Goal: Check status: Check status

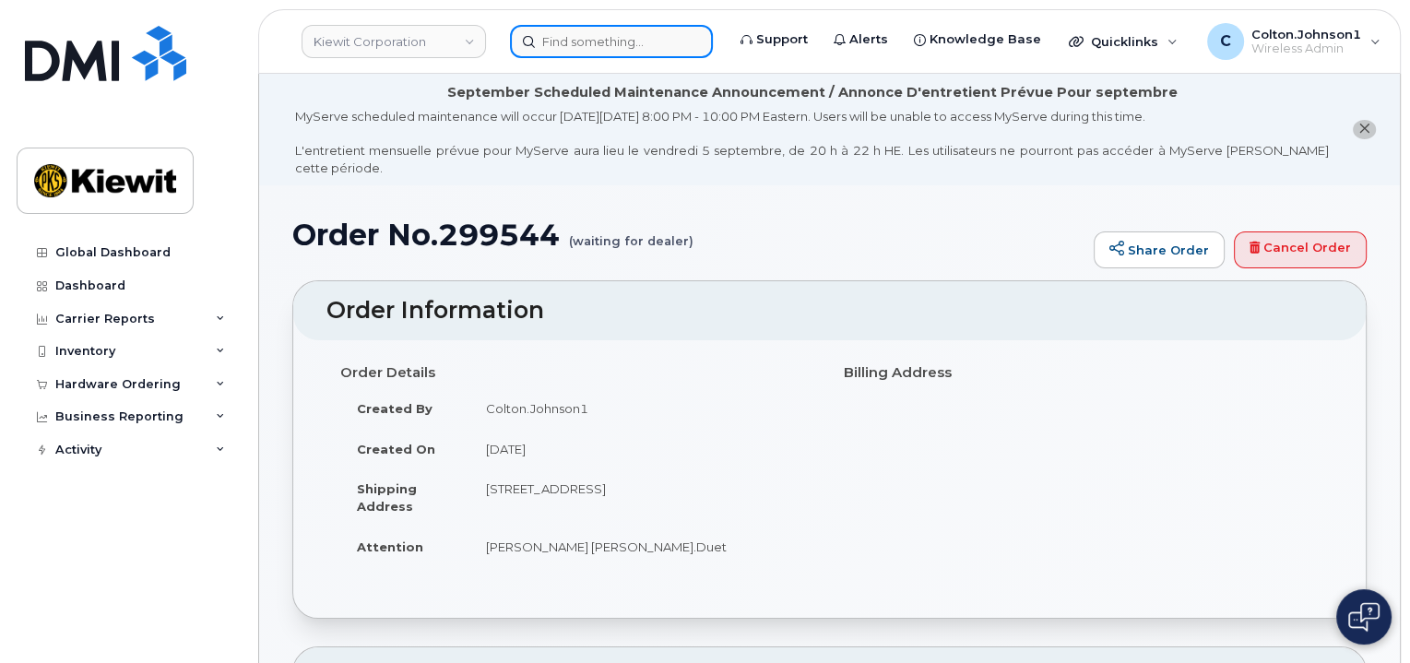
click at [668, 32] on input at bounding box center [611, 41] width 203 height 33
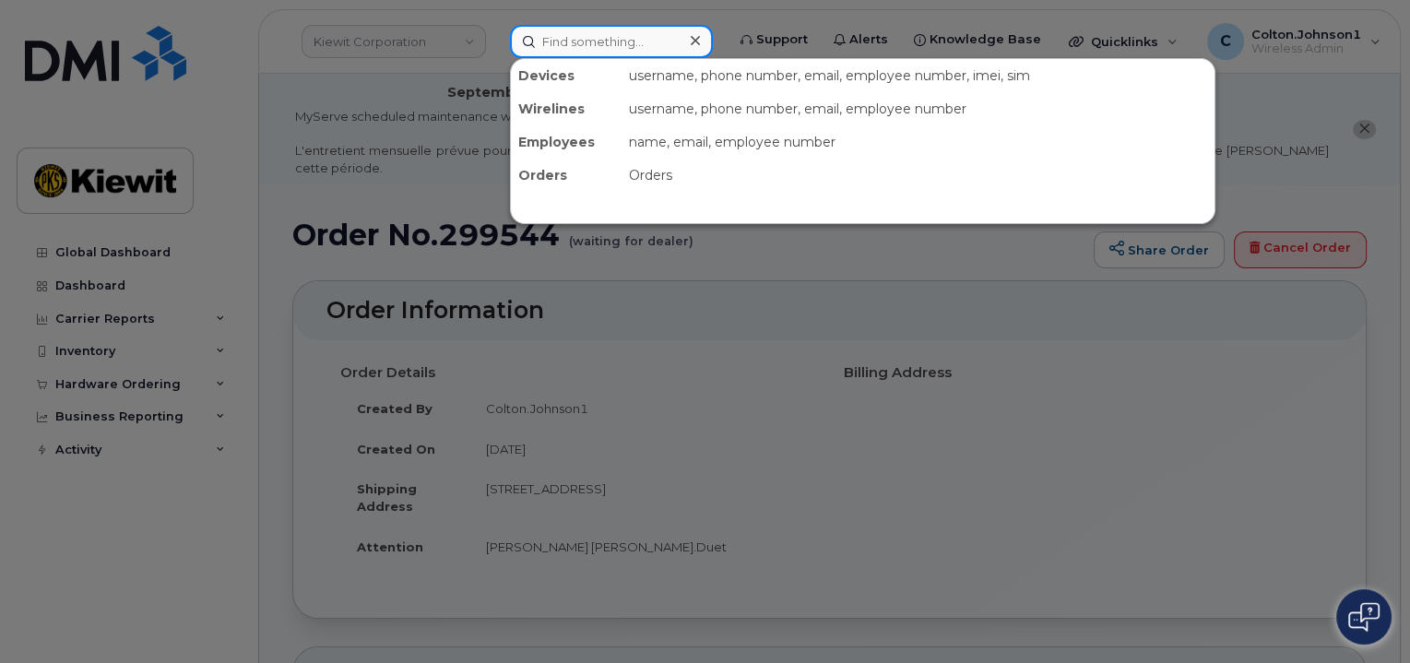
paste input "299307"
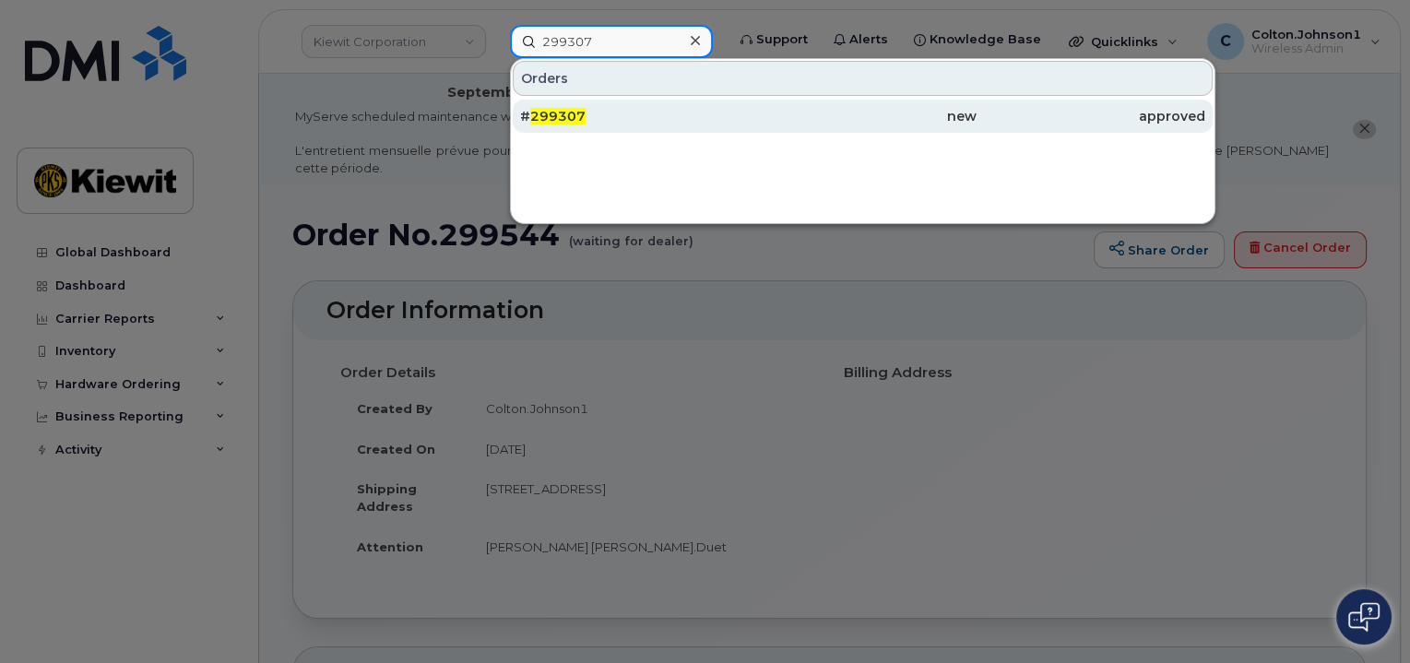
type input "299307"
click at [703, 112] on div "# 299307" at bounding box center [634, 116] width 229 height 18
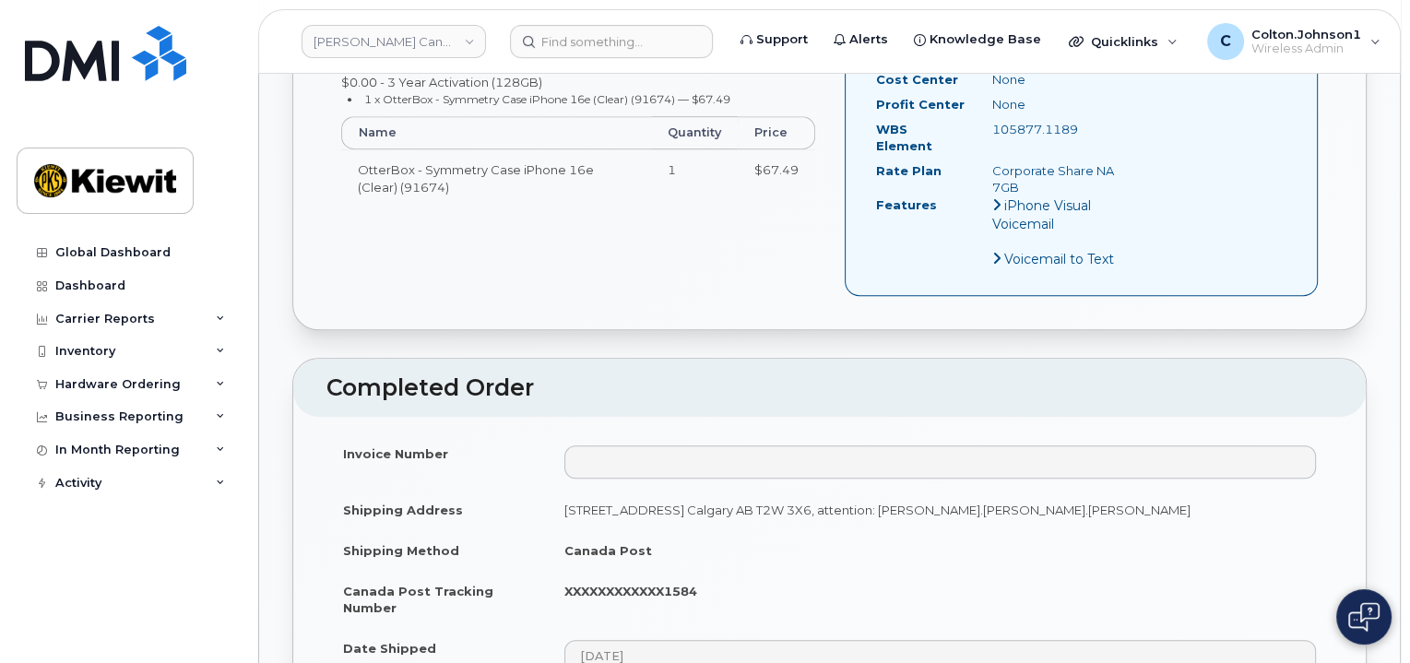
scroll to position [1014, 0]
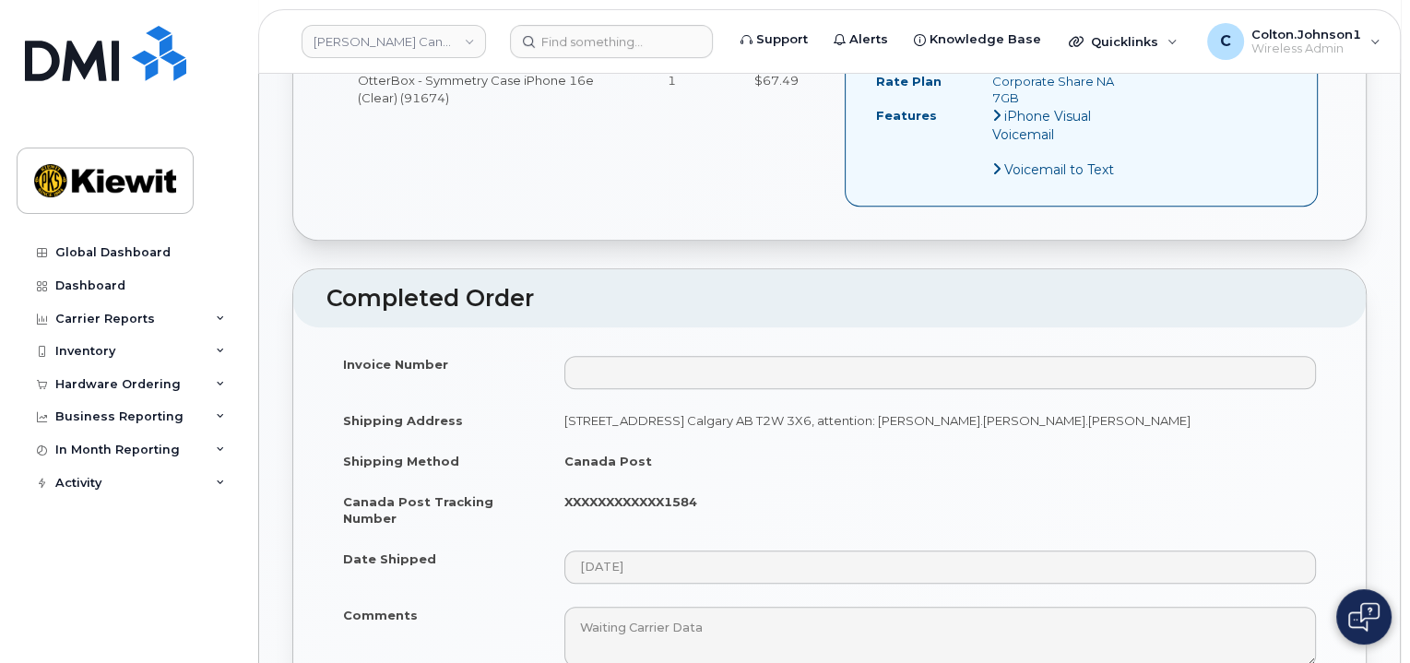
click at [1313, 400] on td "[STREET_ADDRESS] Calgary AB T2W 3X6, attention: [PERSON_NAME].[PERSON_NAME].[PE…" at bounding box center [940, 420] width 785 height 41
